Goal: Information Seeking & Learning: Learn about a topic

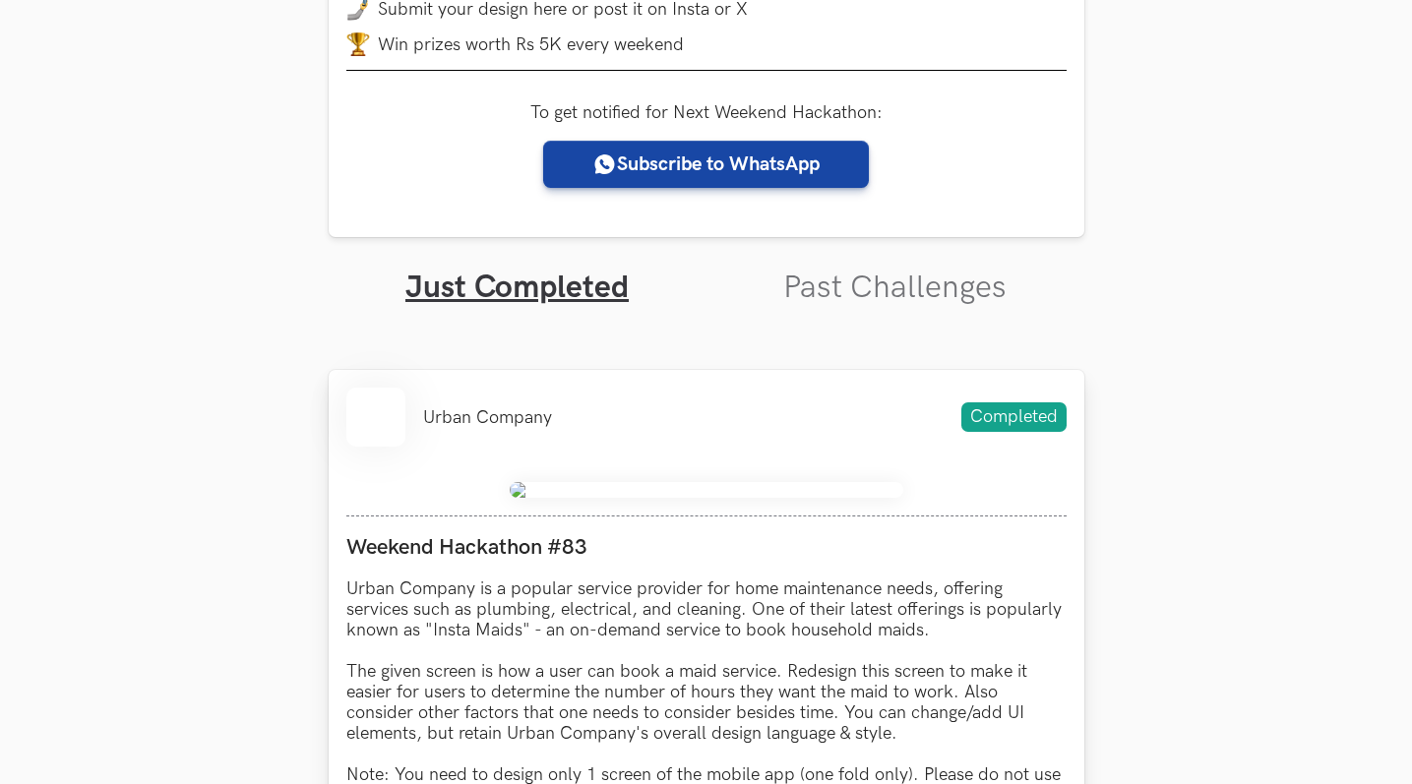
click at [754, 419] on div "Urban Company Completed" at bounding box center [706, 417] width 720 height 59
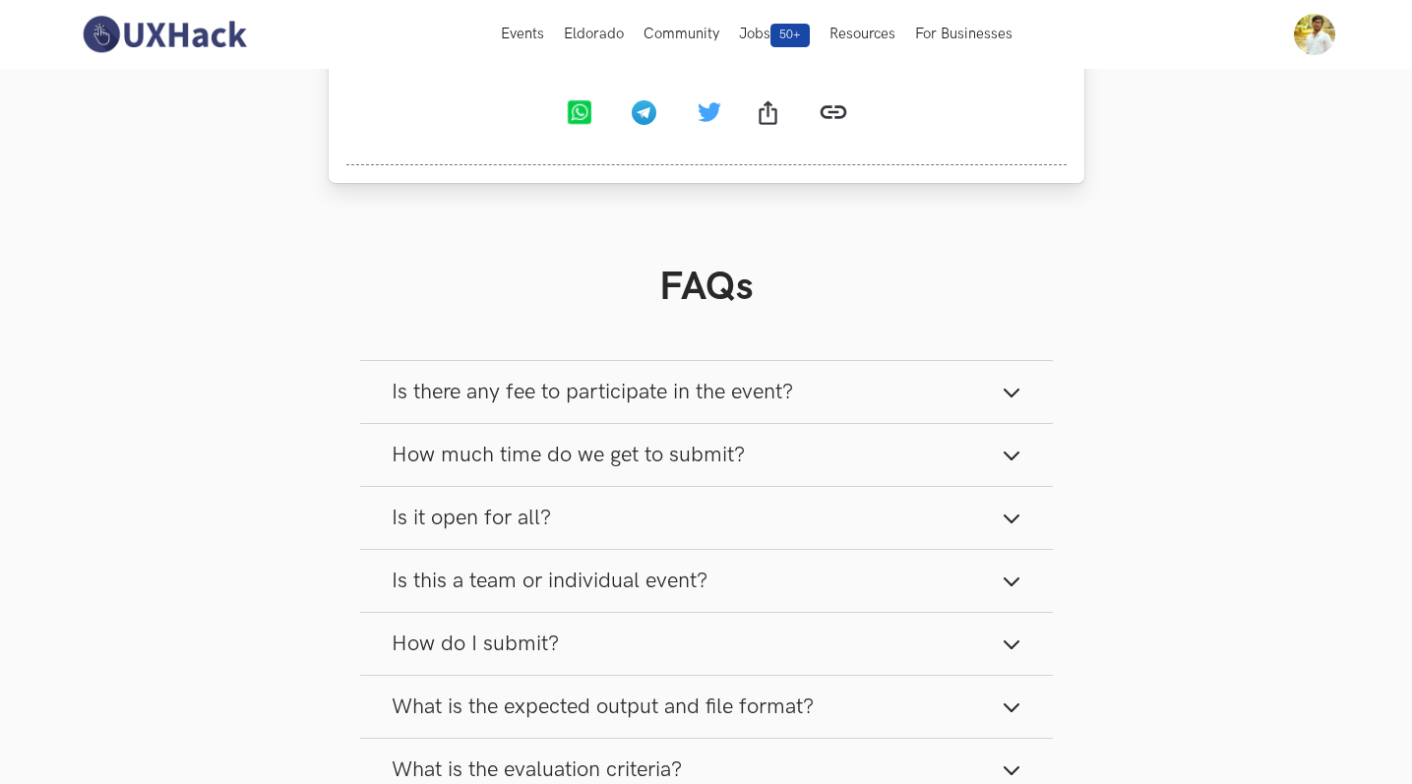
scroll to position [1034, 0]
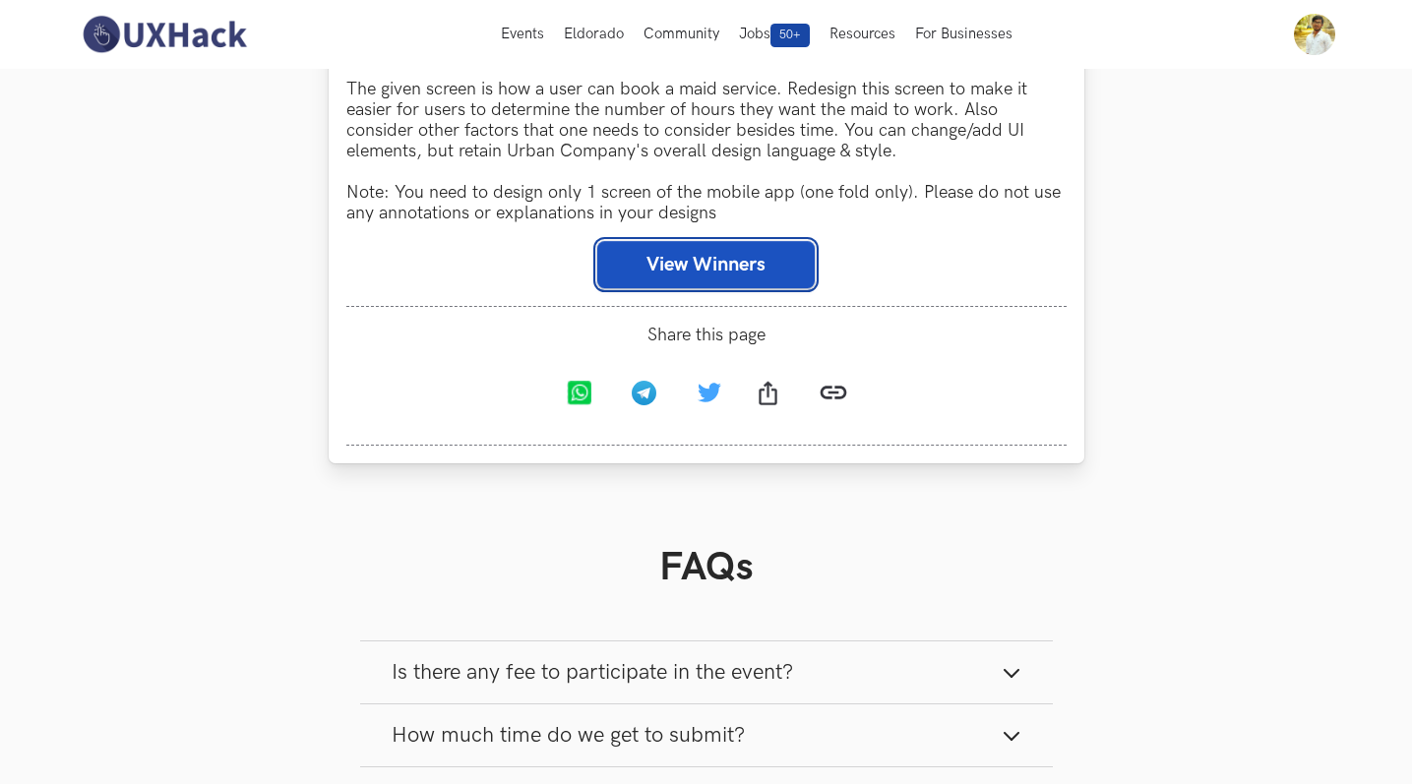
click at [728, 281] on button "View Winners" at bounding box center [705, 264] width 217 height 47
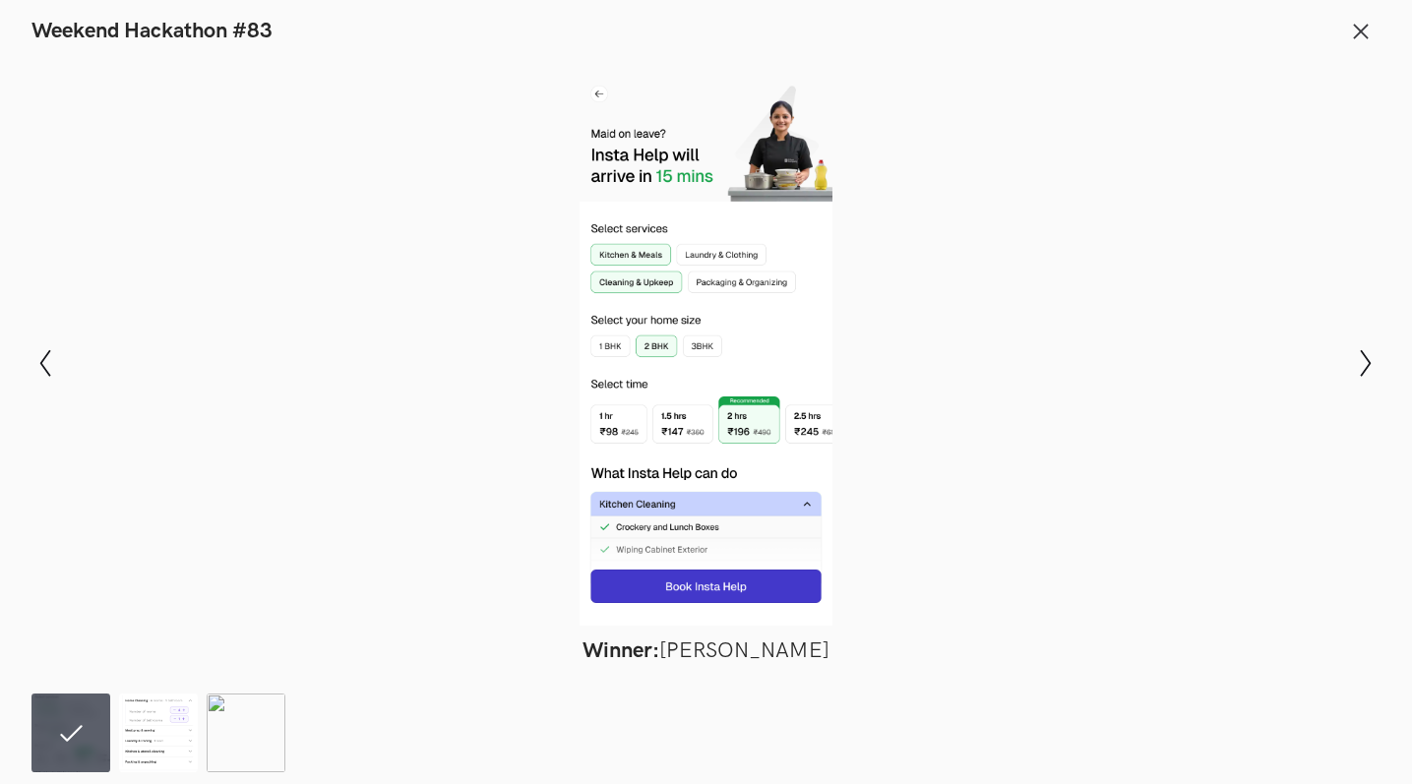
scroll to position [1058, 0]
click at [1366, 36] on line at bounding box center [1361, 31] width 13 height 13
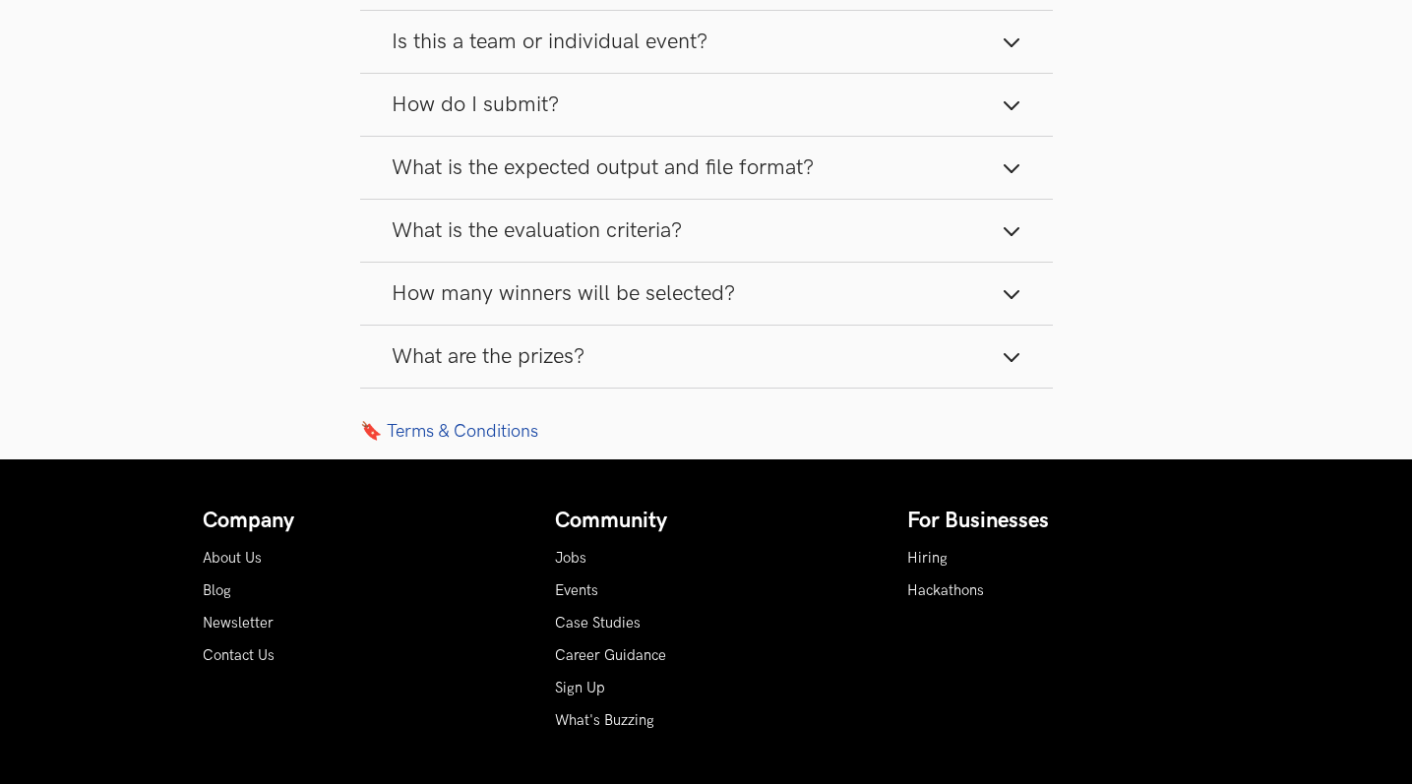
scroll to position [0, 0]
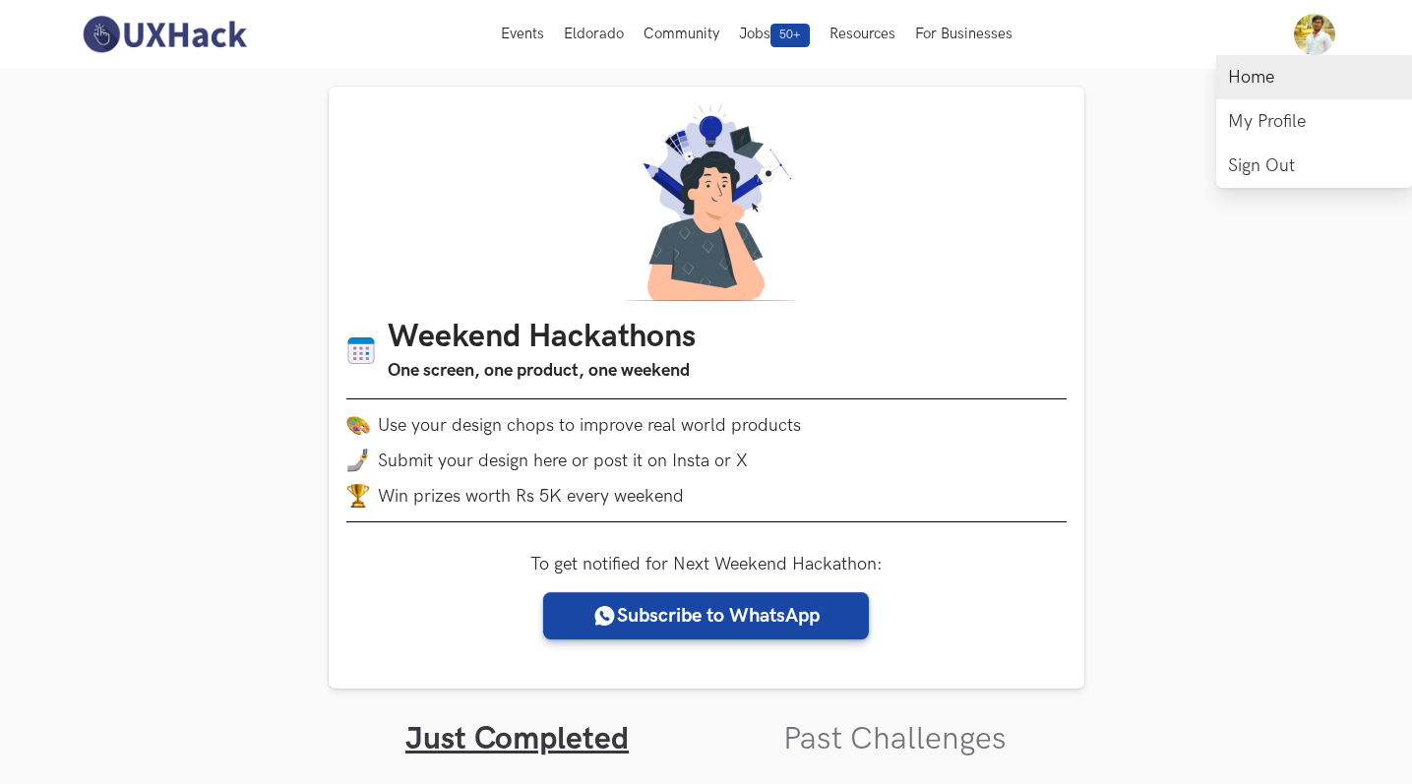
click at [1271, 77] on link "Home" at bounding box center [1314, 77] width 197 height 44
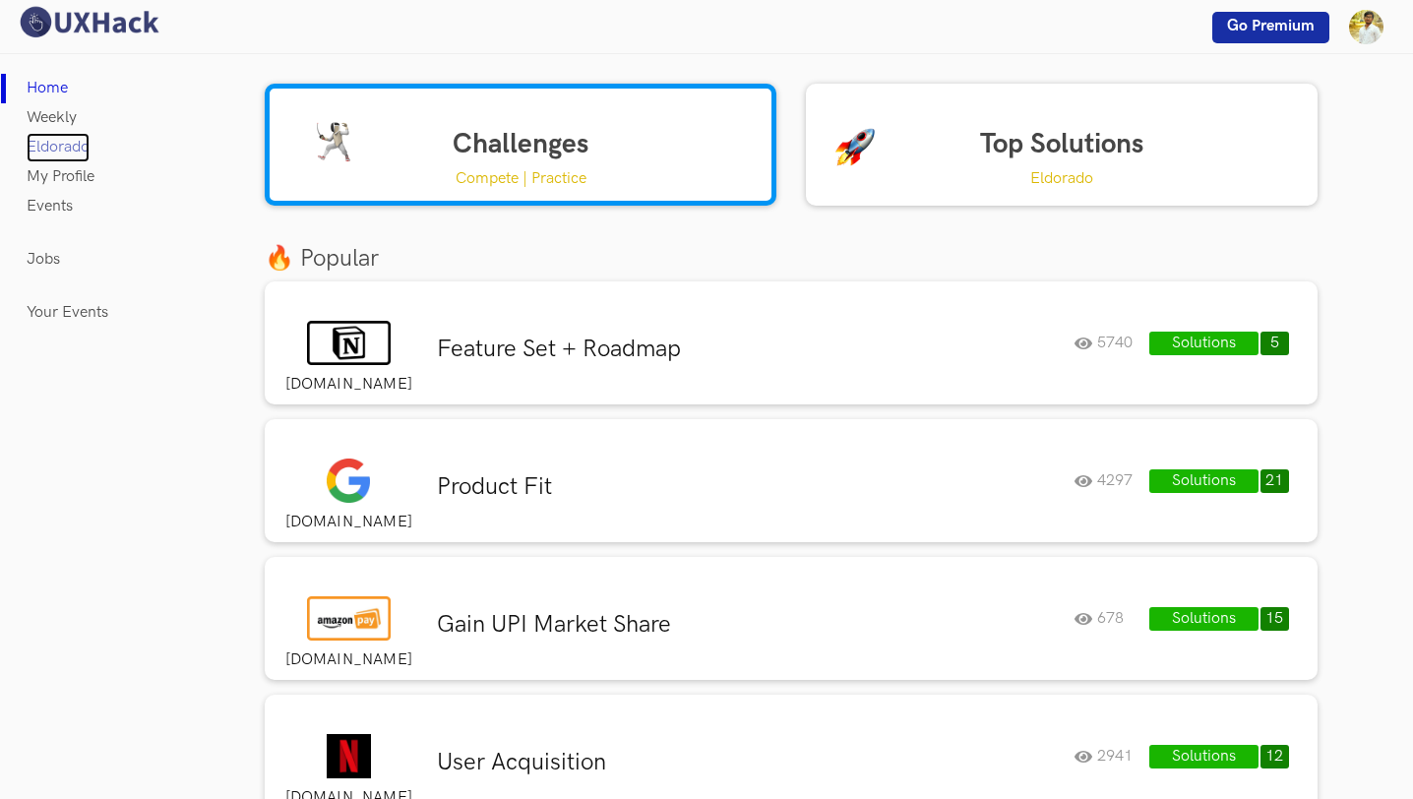
click at [79, 151] on link "Eldorado" at bounding box center [58, 148] width 63 height 30
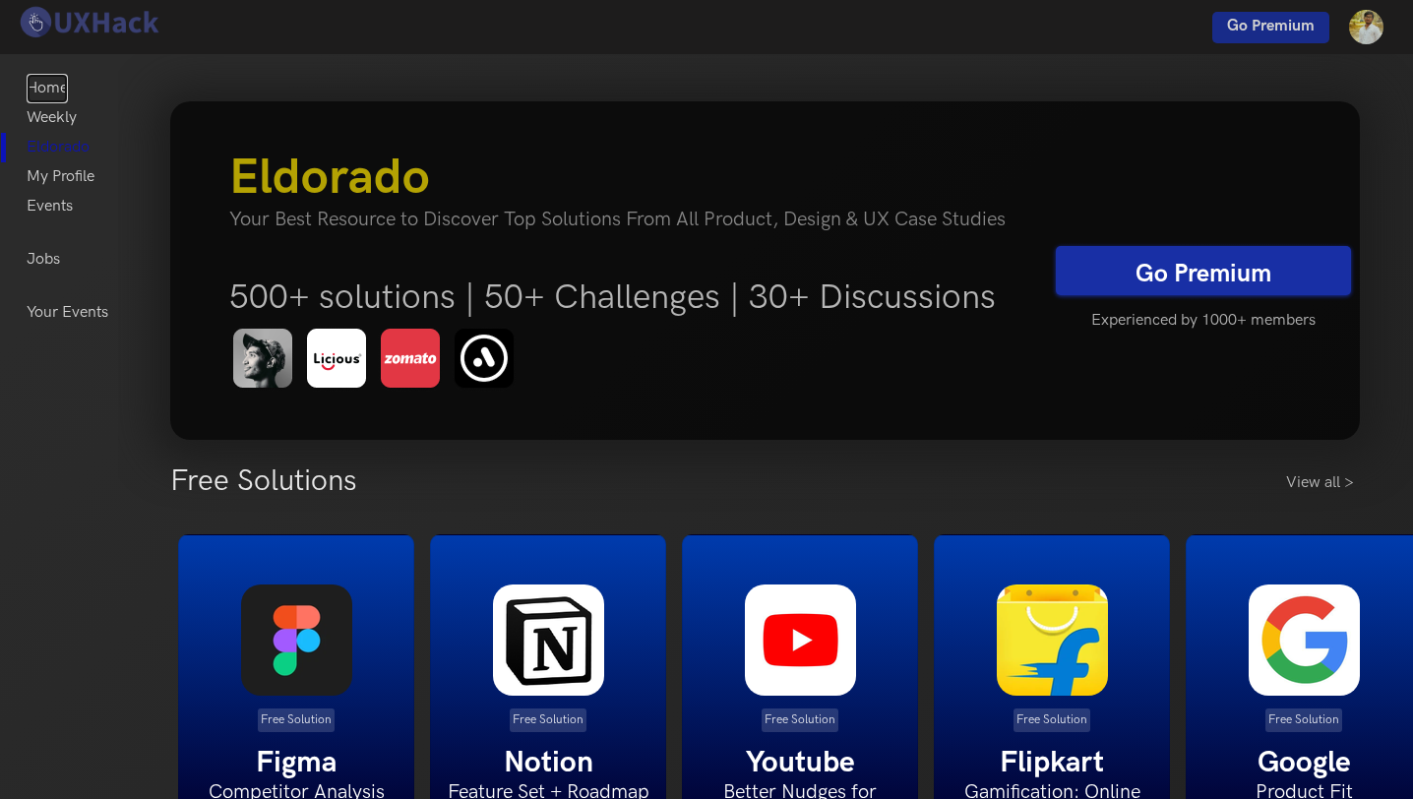
click at [55, 87] on link "Home" at bounding box center [47, 89] width 41 height 30
click at [60, 91] on link "Home" at bounding box center [47, 89] width 41 height 30
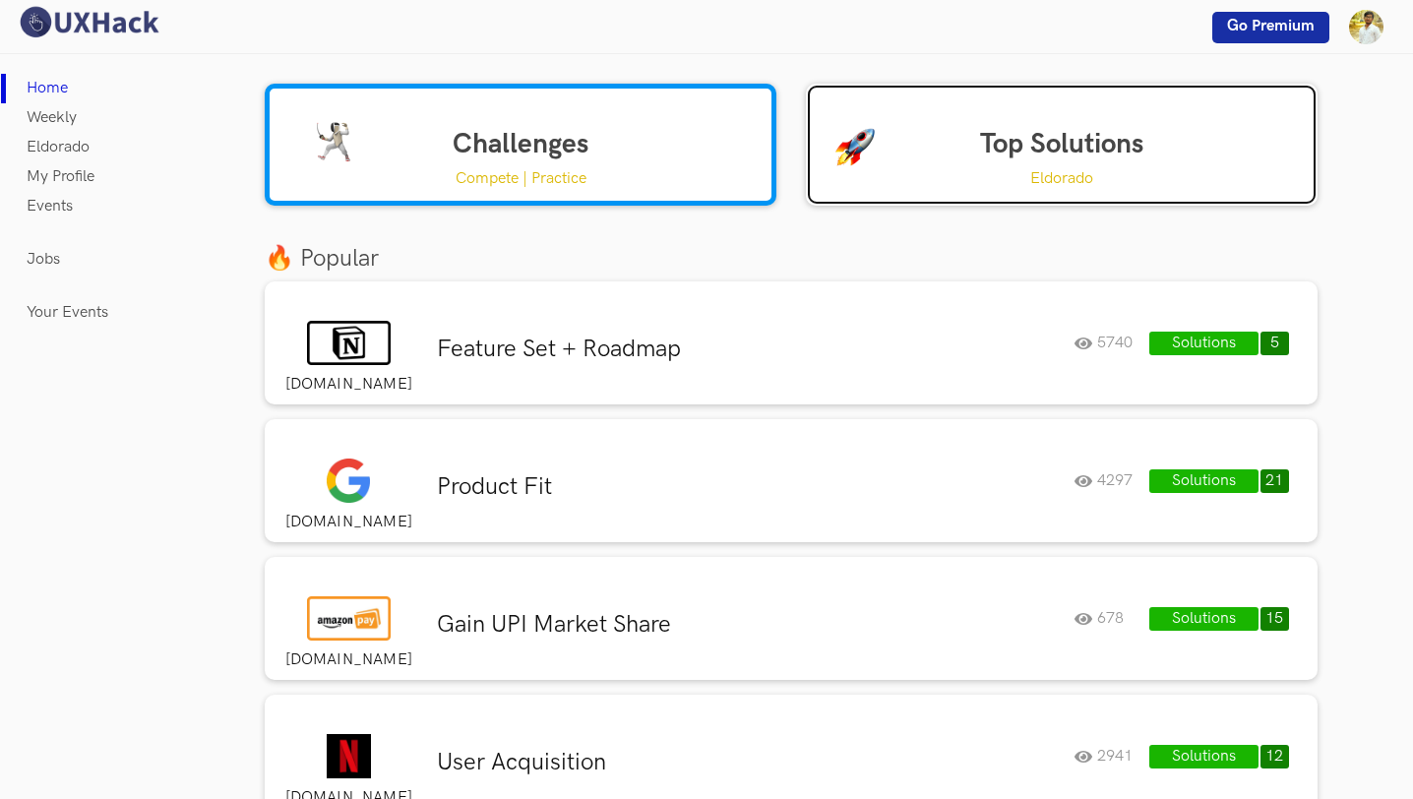
click at [994, 175] on link "Top Solutions Eldorado" at bounding box center [1062, 145] width 512 height 122
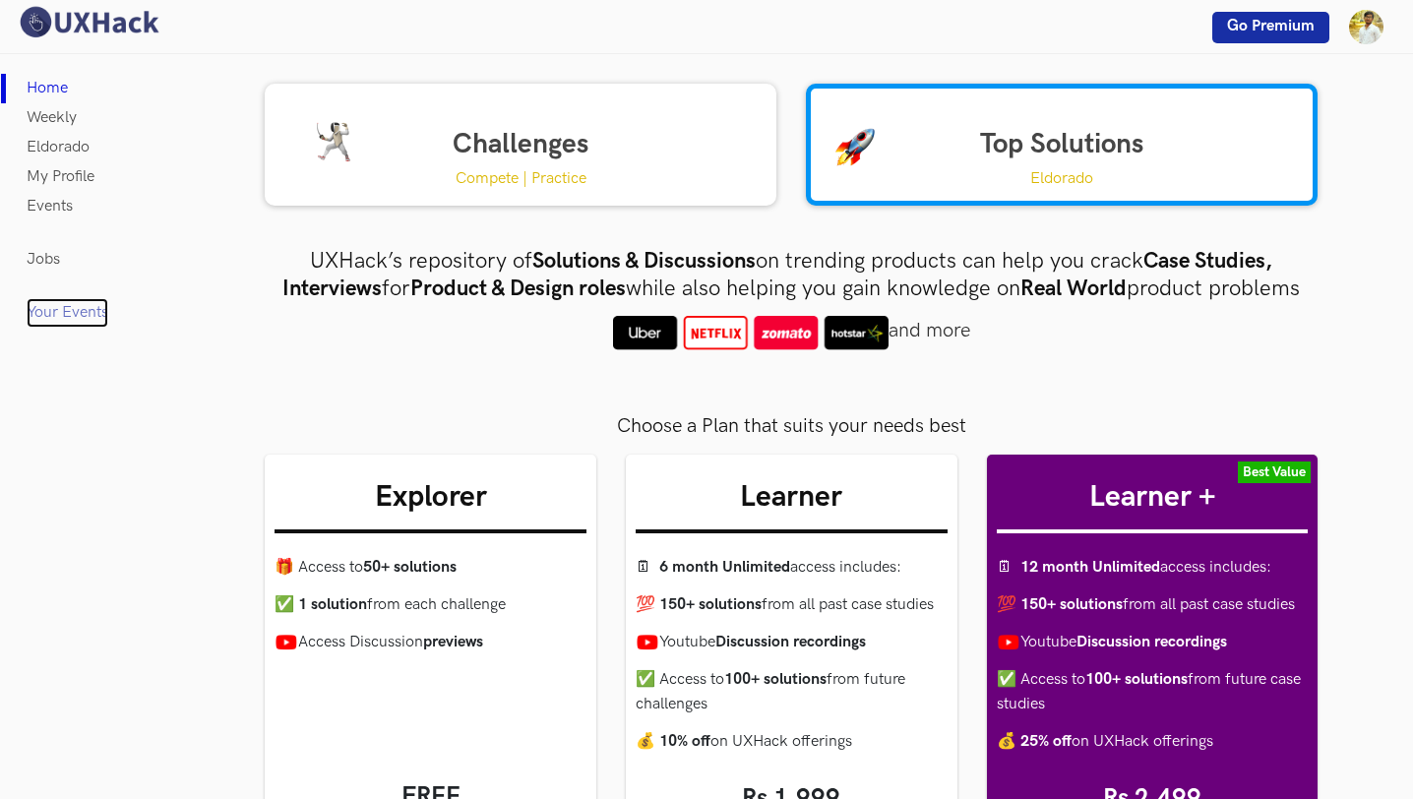
click at [76, 314] on link "Your Events" at bounding box center [68, 313] width 82 height 30
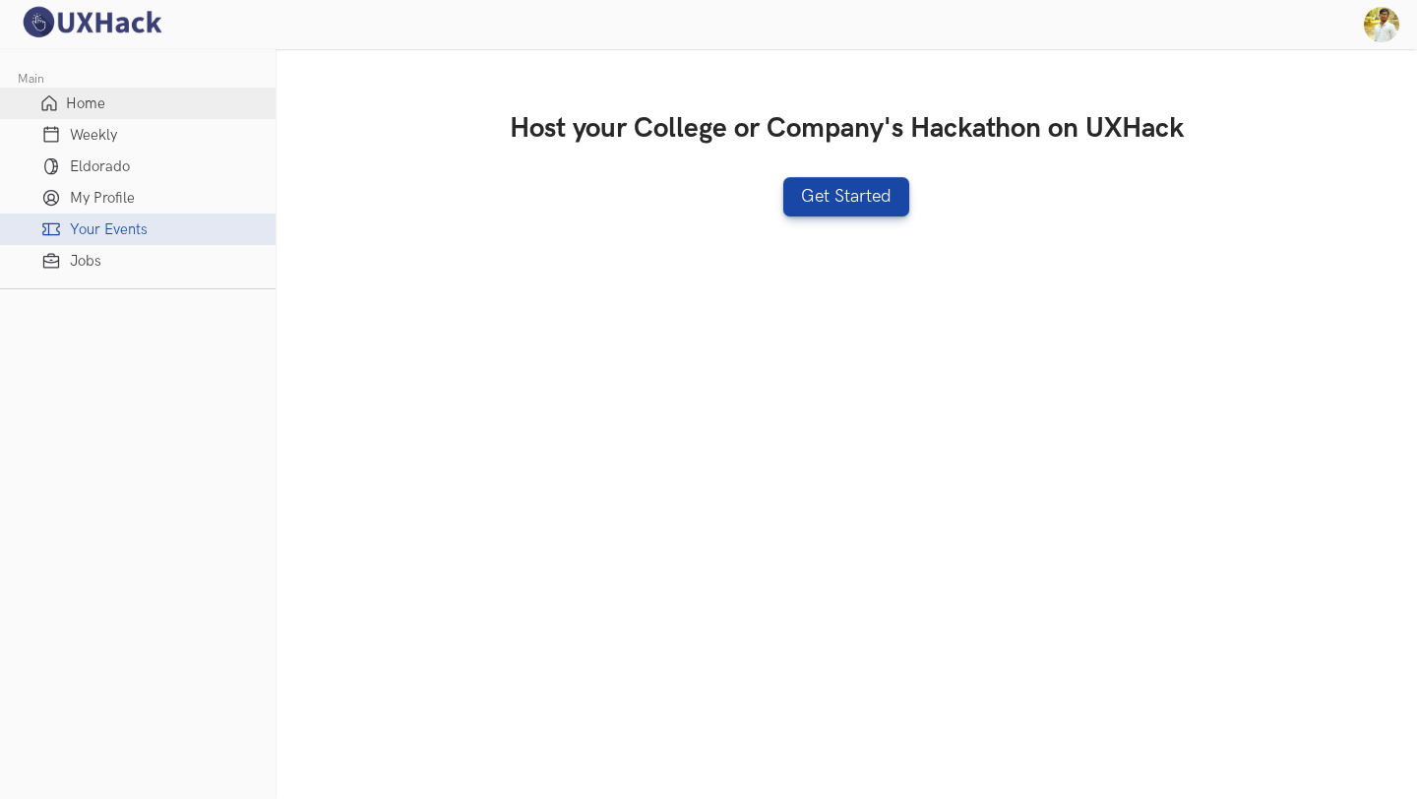
click at [90, 100] on span "Home" at bounding box center [85, 103] width 39 height 17
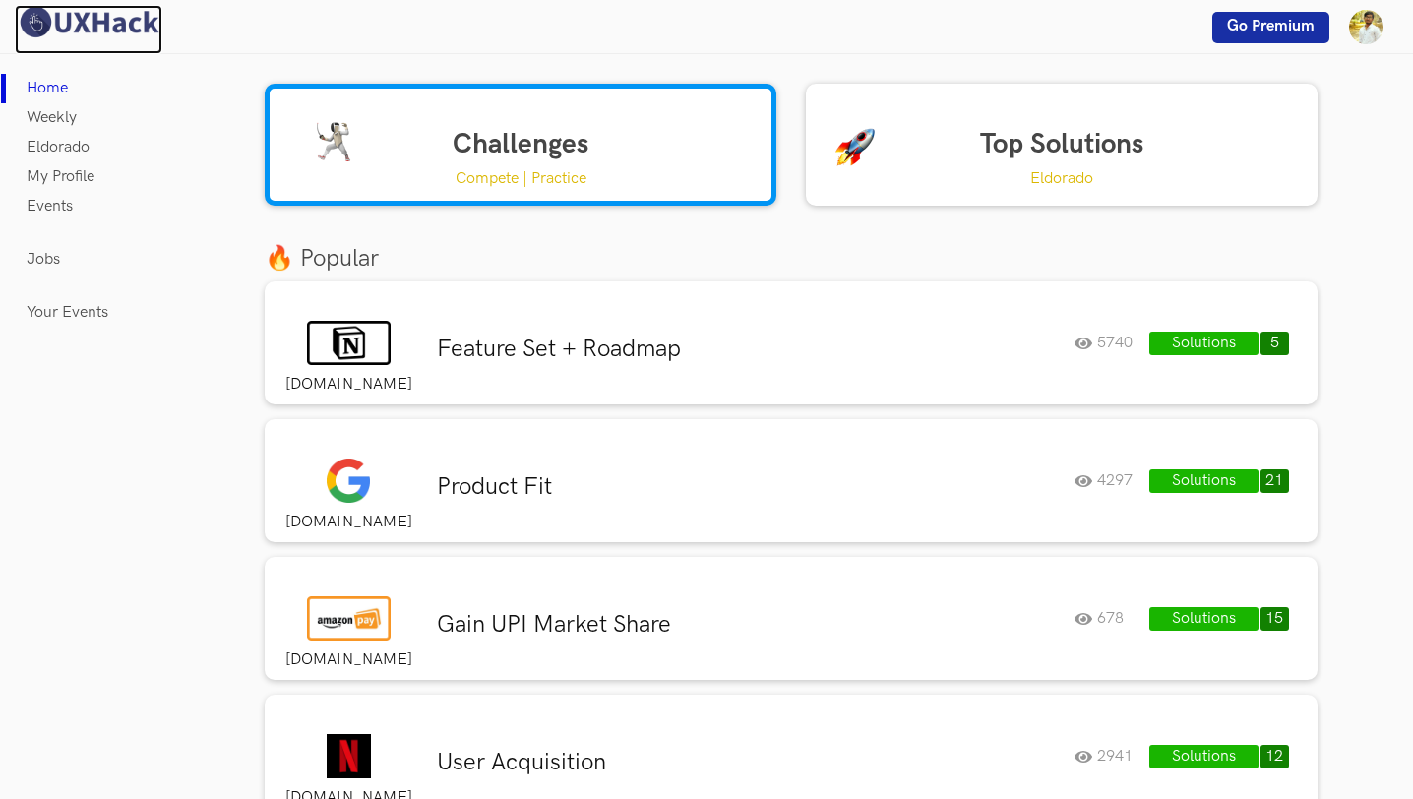
click at [127, 28] on img at bounding box center [89, 22] width 148 height 34
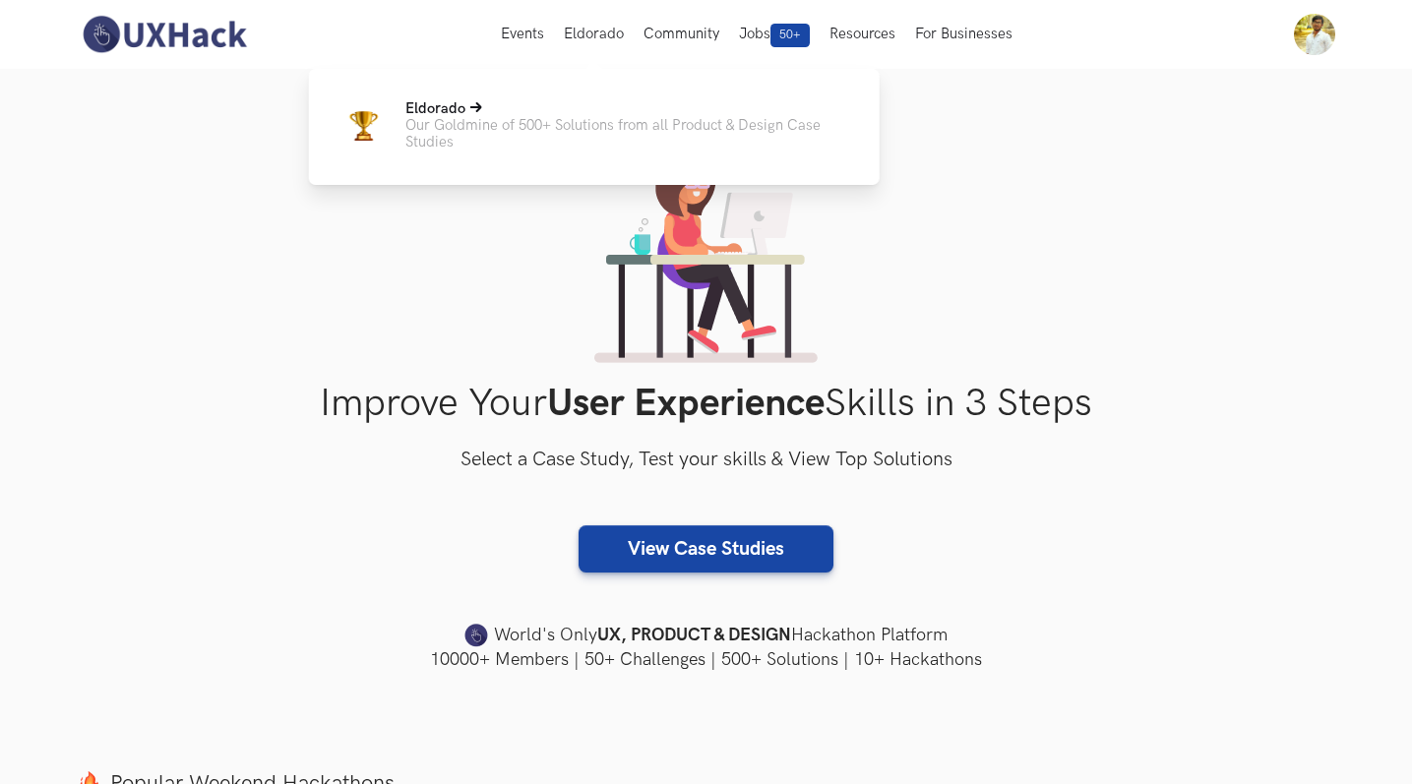
click at [603, 123] on p "Our Goldmine of 500+ Solutions from all Product & Design Case Studies" at bounding box center [626, 133] width 443 height 33
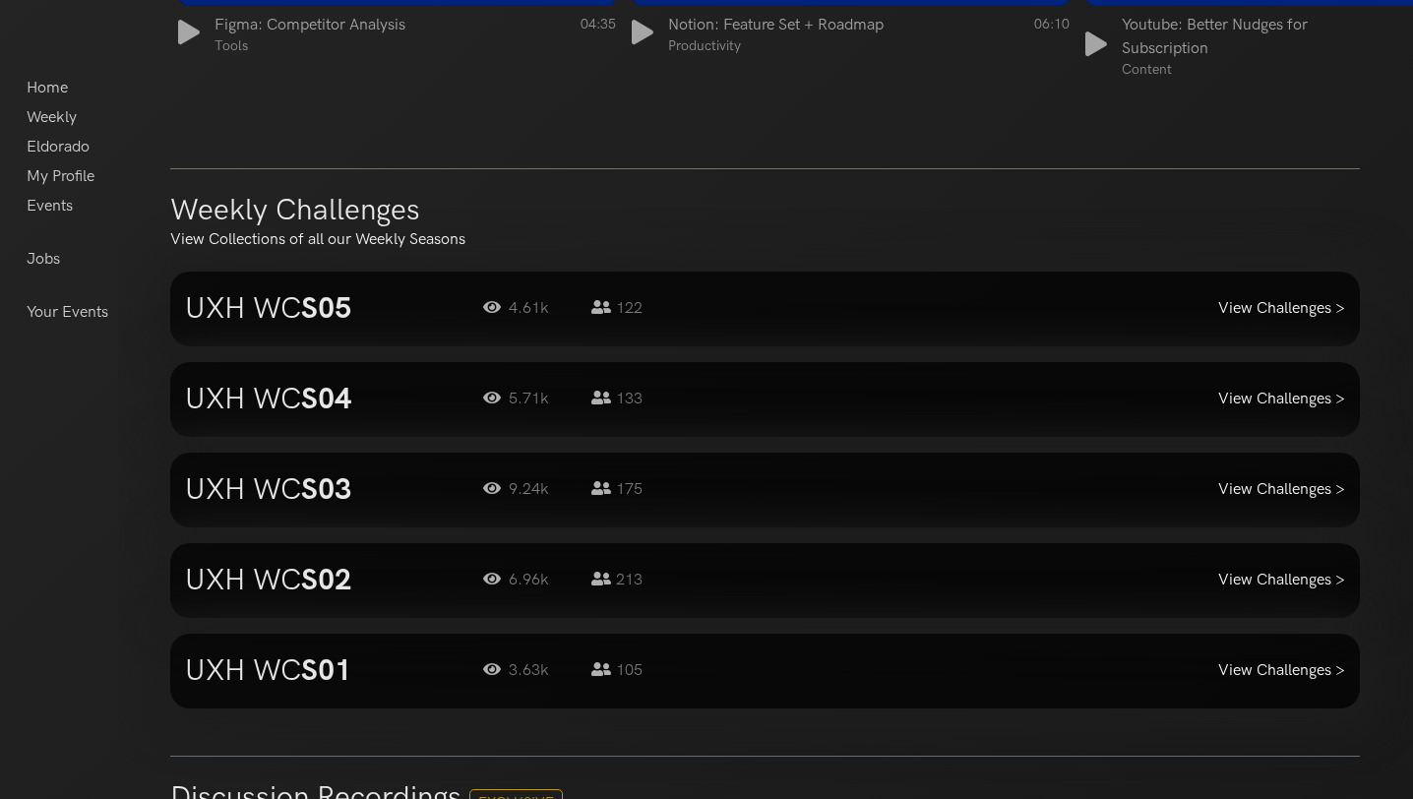
scroll to position [1818, 0]
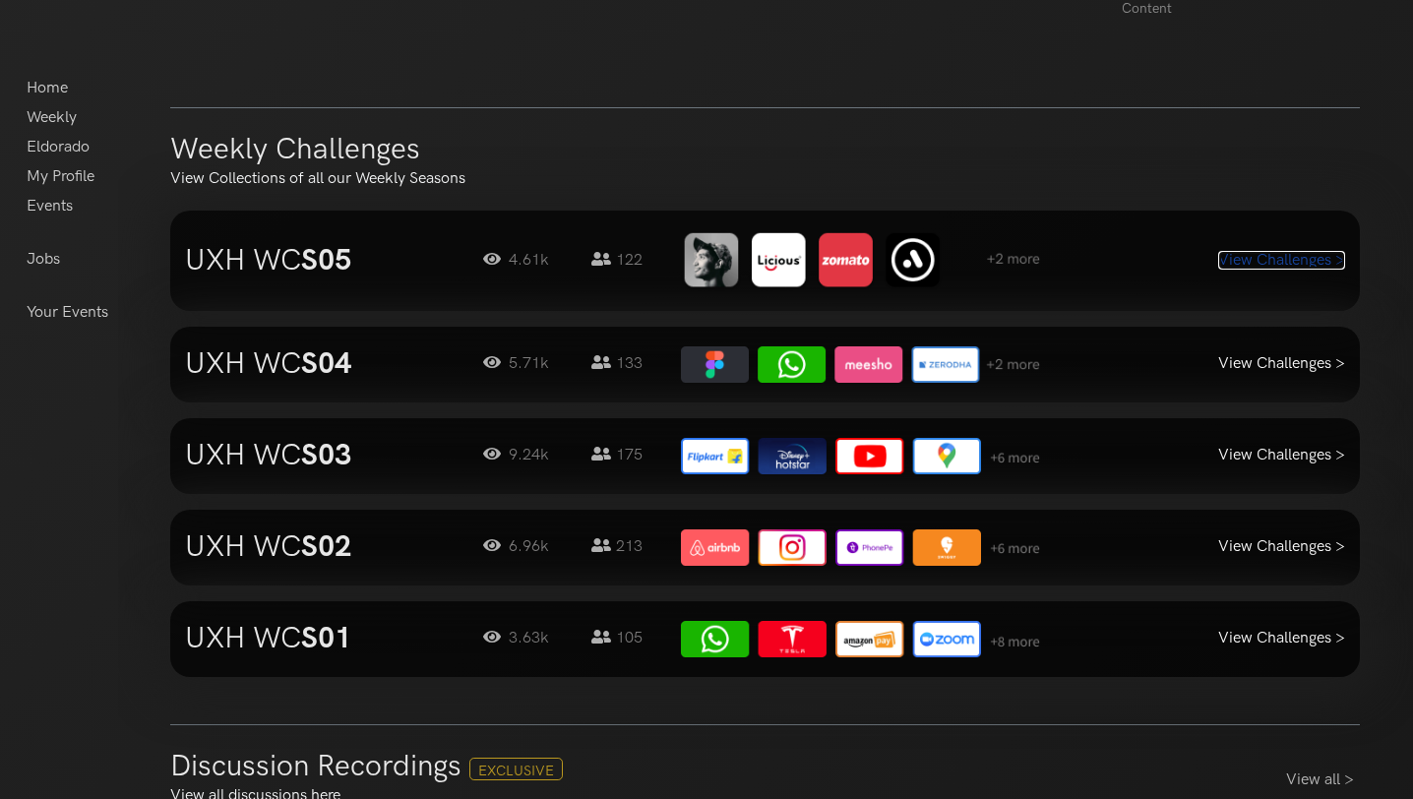
click at [1307, 254] on link "View Challenges >" at bounding box center [1281, 260] width 127 height 19
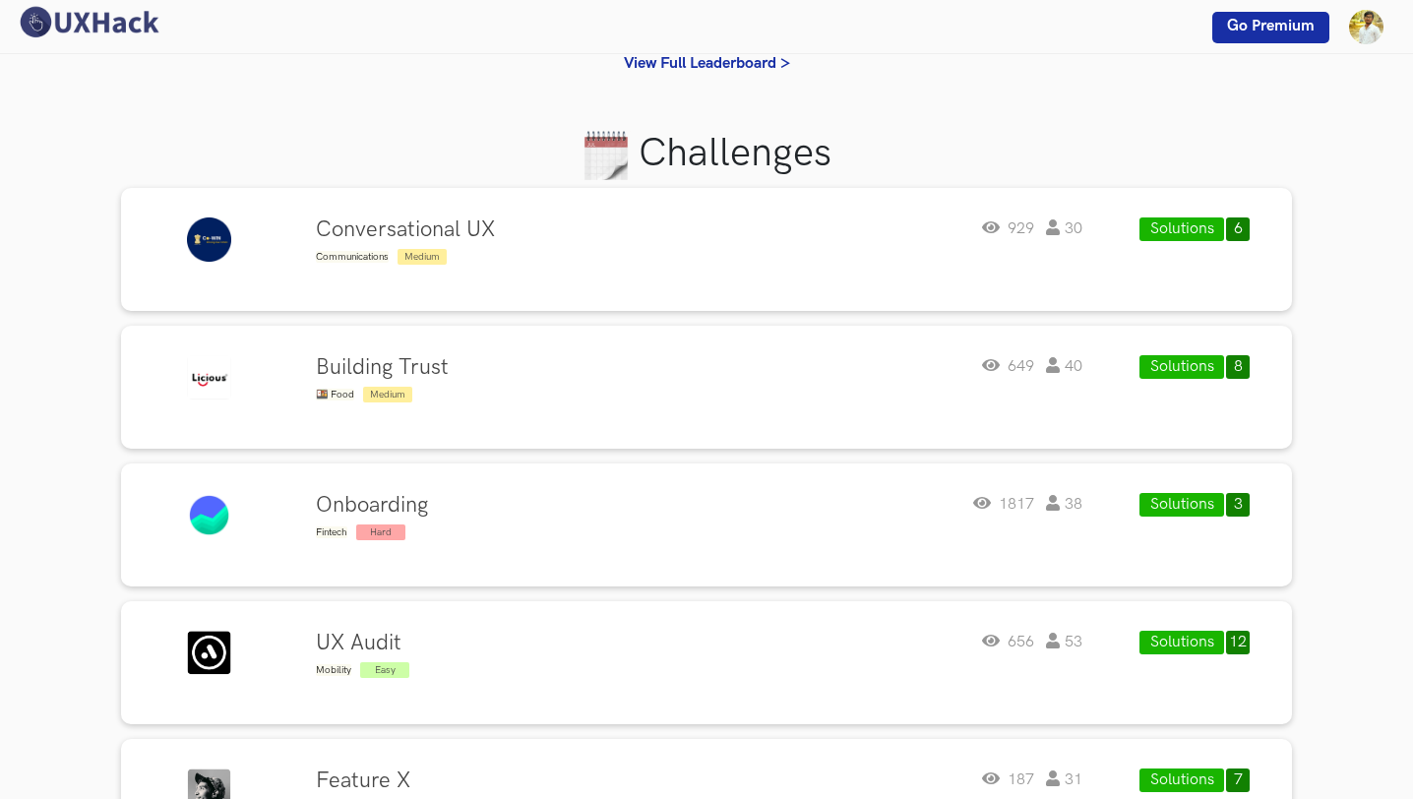
scroll to position [306, 0]
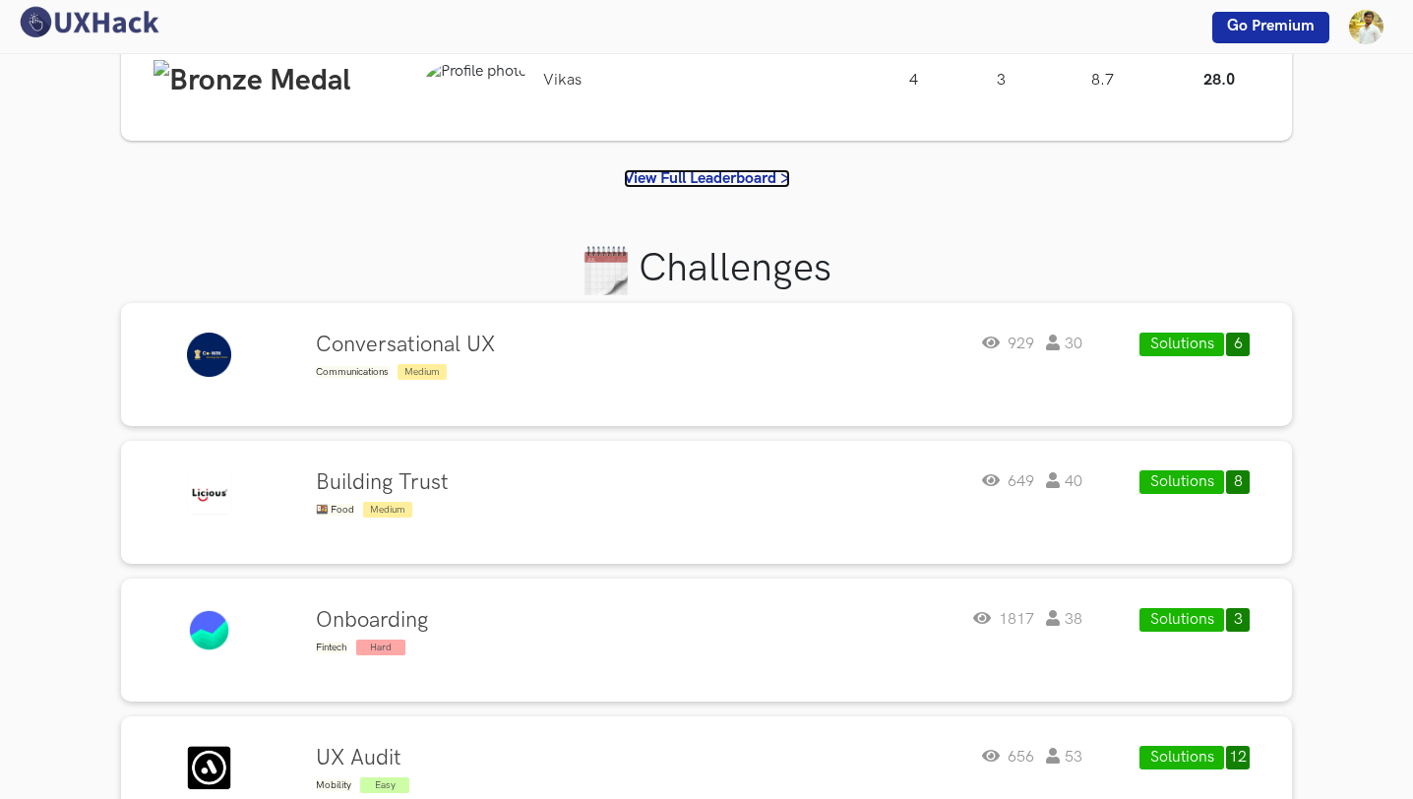
click at [762, 185] on link "View Full Leaderboard >" at bounding box center [707, 178] width 166 height 19
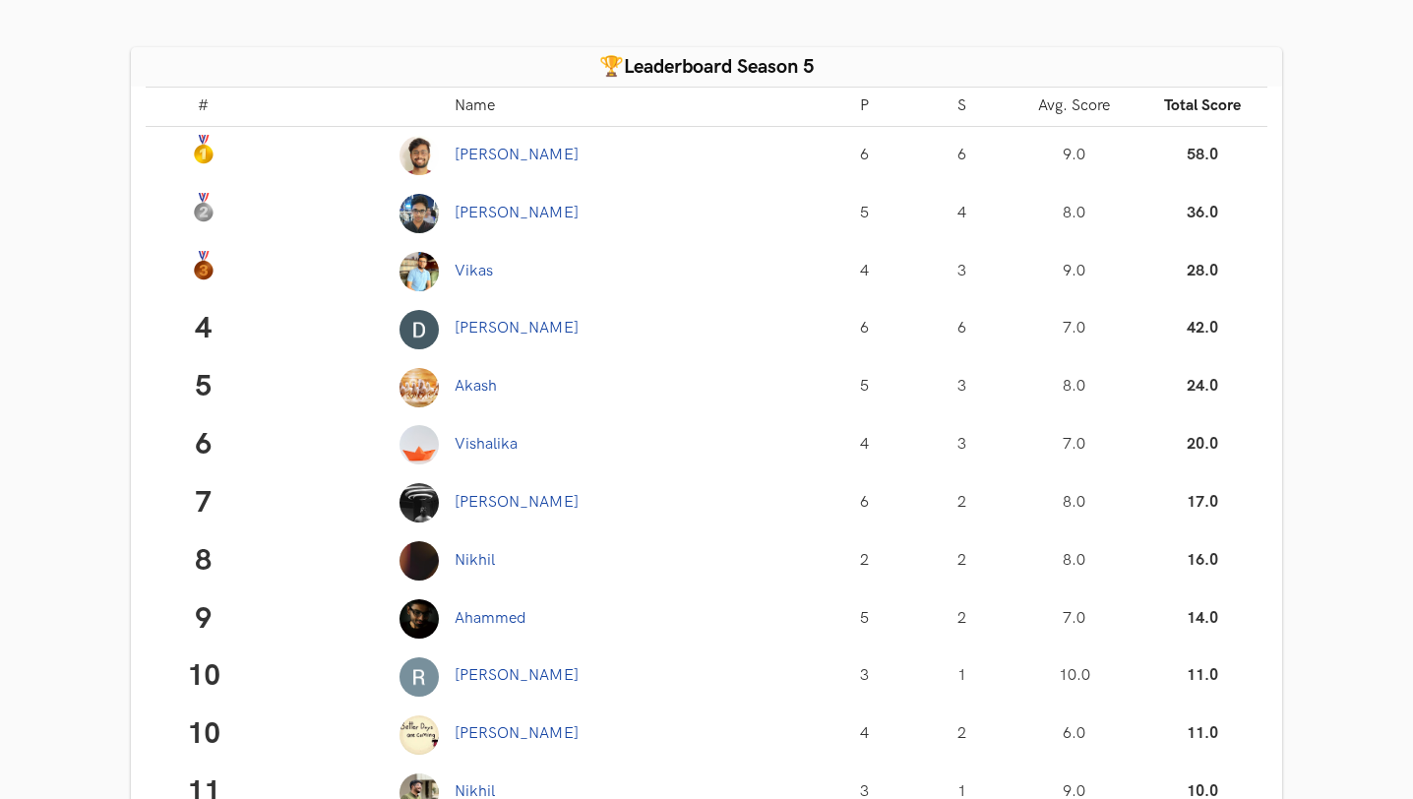
scroll to position [23, 0]
click at [440, 217] on td at bounding box center [354, 213] width 185 height 58
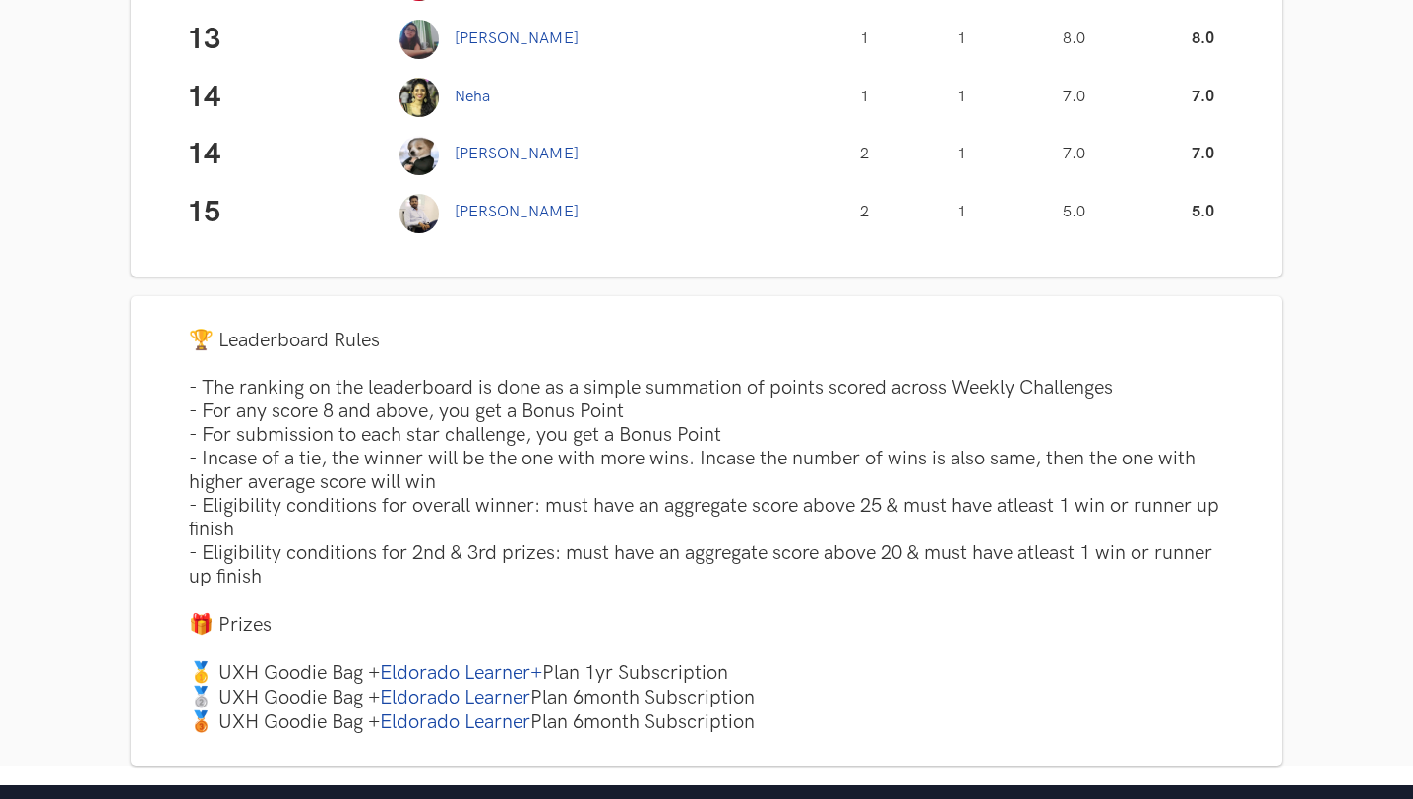
scroll to position [0, 0]
